Goal: Task Accomplishment & Management: Complete application form

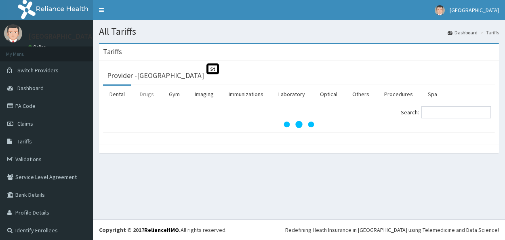
click at [145, 98] on link "Drugs" at bounding box center [146, 94] width 27 height 17
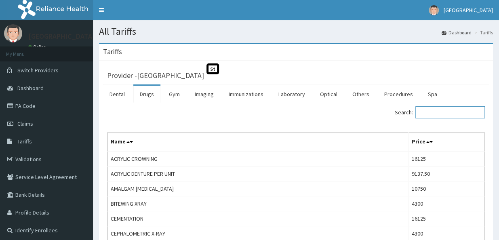
click at [452, 114] on input "Search:" at bounding box center [451, 112] width 70 height 12
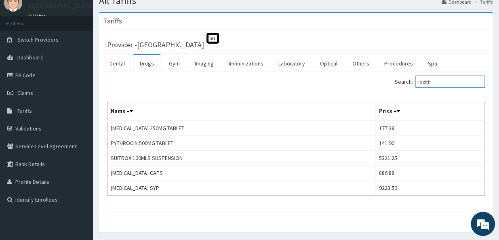
scroll to position [32, 0]
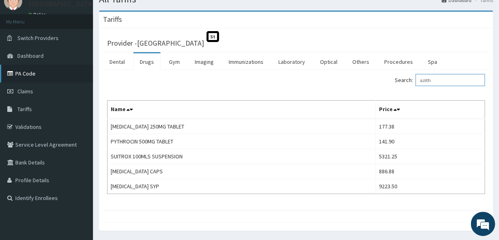
type input "azith"
click at [27, 72] on link "PA Code" at bounding box center [46, 74] width 93 height 18
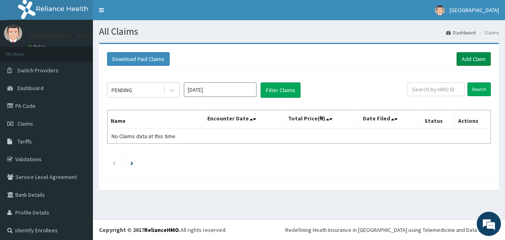
click at [477, 55] on link "Add Claim" at bounding box center [474, 59] width 34 height 14
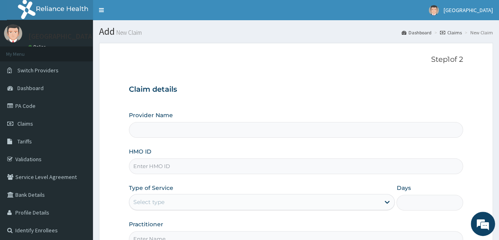
type input "[GEOGRAPHIC_DATA]"
click at [245, 172] on input "HMO ID" at bounding box center [296, 166] width 334 height 16
type input "SRH/10162/C"
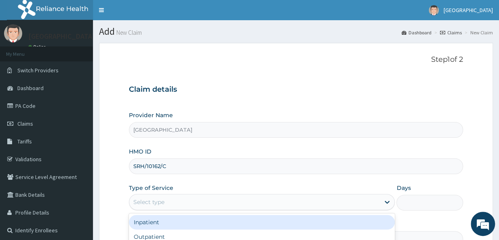
click at [182, 198] on div "Select type" at bounding box center [254, 202] width 251 height 13
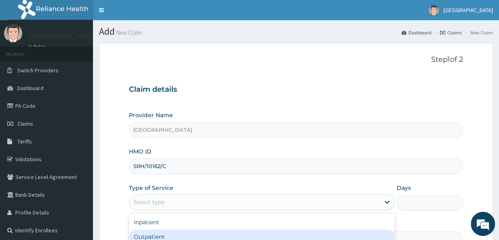
click at [163, 233] on div "Outpatient" at bounding box center [262, 237] width 266 height 15
type input "1"
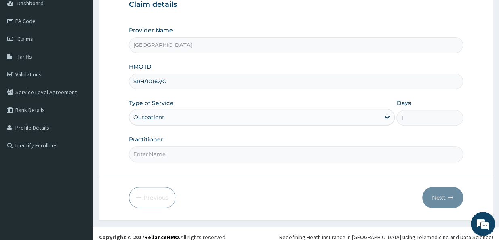
scroll to position [91, 0]
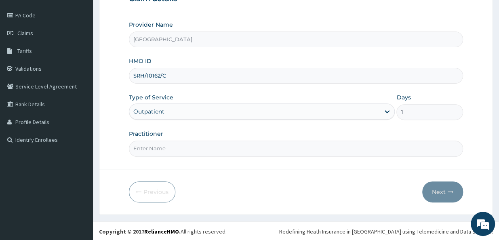
click at [369, 150] on input "Practitioner" at bounding box center [296, 149] width 334 height 16
type input "Dr Akor"
click at [442, 194] on button "Next" at bounding box center [443, 192] width 41 height 21
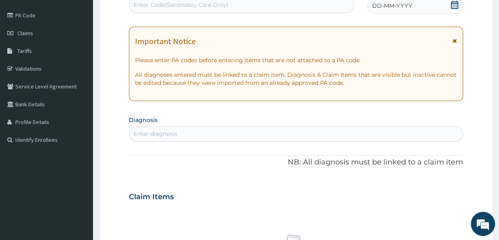
click at [278, 2] on div "Enter Code(Secondary Care Only)" at bounding box center [241, 4] width 224 height 13
paste input "PA/D5E96E"
type input "PA/D5E96E"
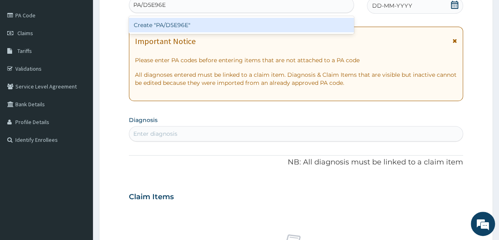
click at [226, 24] on div "Create "PA/D5E96E"" at bounding box center [241, 25] width 225 height 15
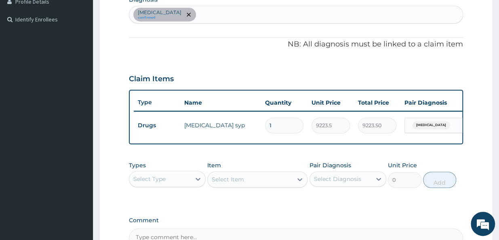
scroll to position [213, 0]
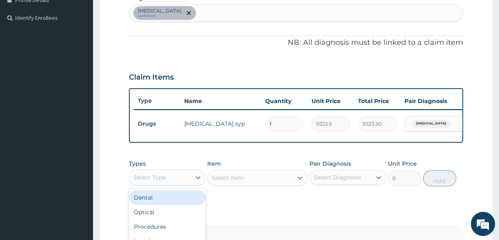
click at [190, 186] on div "Select Type" at bounding box center [167, 177] width 77 height 16
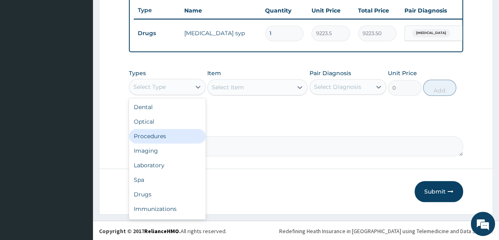
scroll to position [300, 0]
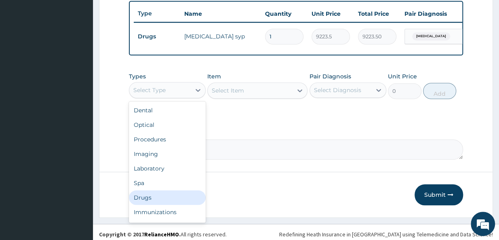
click at [169, 200] on div "Drugs" at bounding box center [167, 197] width 77 height 15
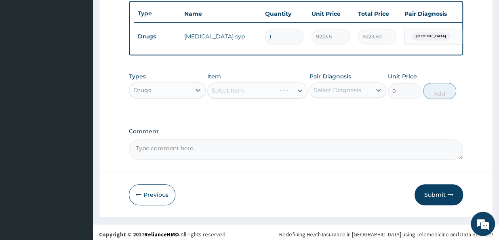
click at [263, 96] on div "Select Item" at bounding box center [257, 90] width 100 height 16
click at [263, 96] on div "Select Item" at bounding box center [250, 90] width 85 height 13
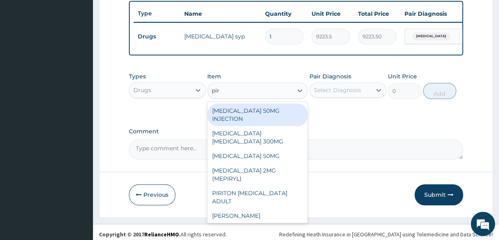
type input "piri"
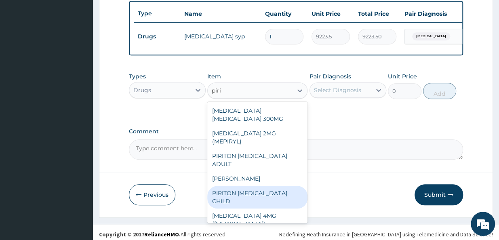
click at [271, 186] on div "PIRITON EXPECTORANT CHILD" at bounding box center [257, 197] width 100 height 23
type input "1182.5"
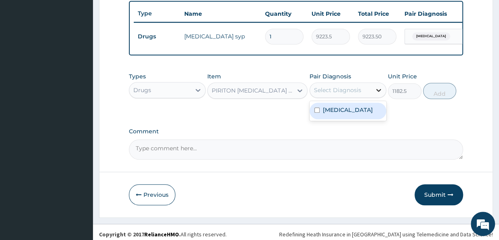
click at [375, 94] on icon at bounding box center [379, 90] width 8 height 8
click at [362, 114] on label "Upper respiratory infection" at bounding box center [348, 110] width 50 height 8
checkbox input "true"
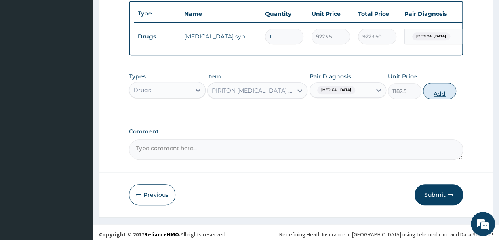
click at [438, 95] on button "Add" at bounding box center [440, 91] width 34 height 16
type input "0"
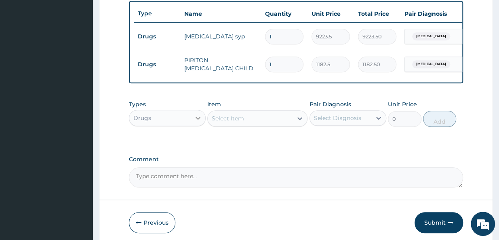
click at [195, 125] on div at bounding box center [198, 118] width 15 height 15
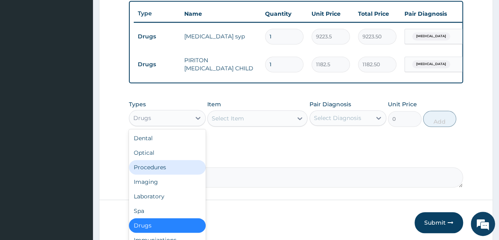
click at [179, 173] on div "Procedures" at bounding box center [167, 167] width 77 height 15
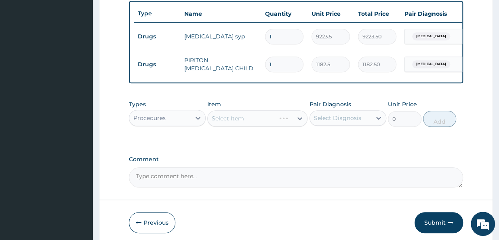
click at [276, 125] on div "Select Item" at bounding box center [242, 118] width 68 height 13
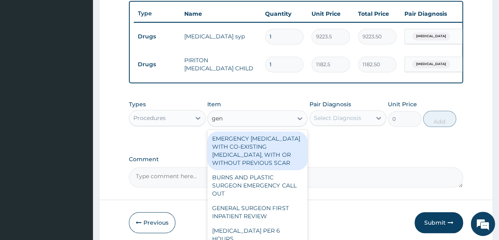
type input "gene"
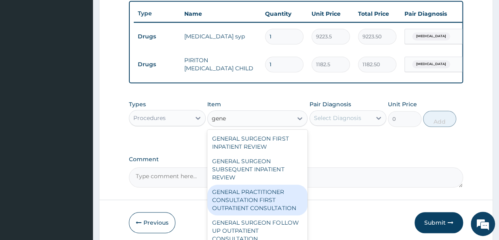
click at [247, 211] on div "GENERAL PRACTITIONER CONSULTATION FIRST OUTPATIENT CONSULTATION" at bounding box center [257, 200] width 100 height 31
type input "3547.5"
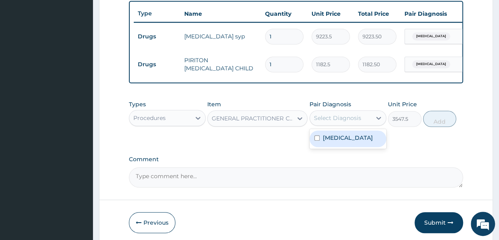
click at [356, 122] on div "Select Diagnosis" at bounding box center [337, 118] width 47 height 8
click at [344, 142] on label "Upper respiratory infection" at bounding box center [348, 138] width 50 height 8
checkbox input "true"
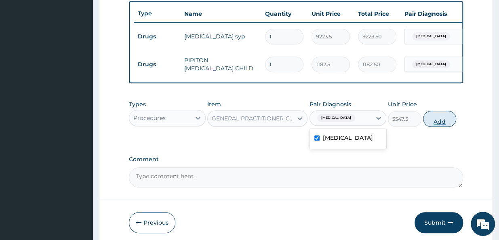
click at [437, 127] on button "Add" at bounding box center [440, 119] width 34 height 16
type input "0"
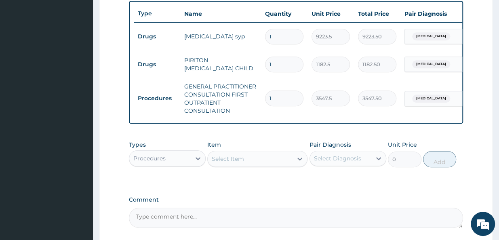
scroll to position [378, 0]
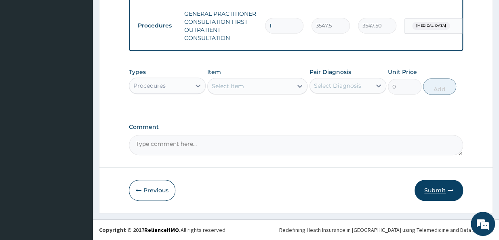
click at [438, 187] on button "Submit" at bounding box center [439, 190] width 49 height 21
